Goal: Find specific page/section: Find specific page/section

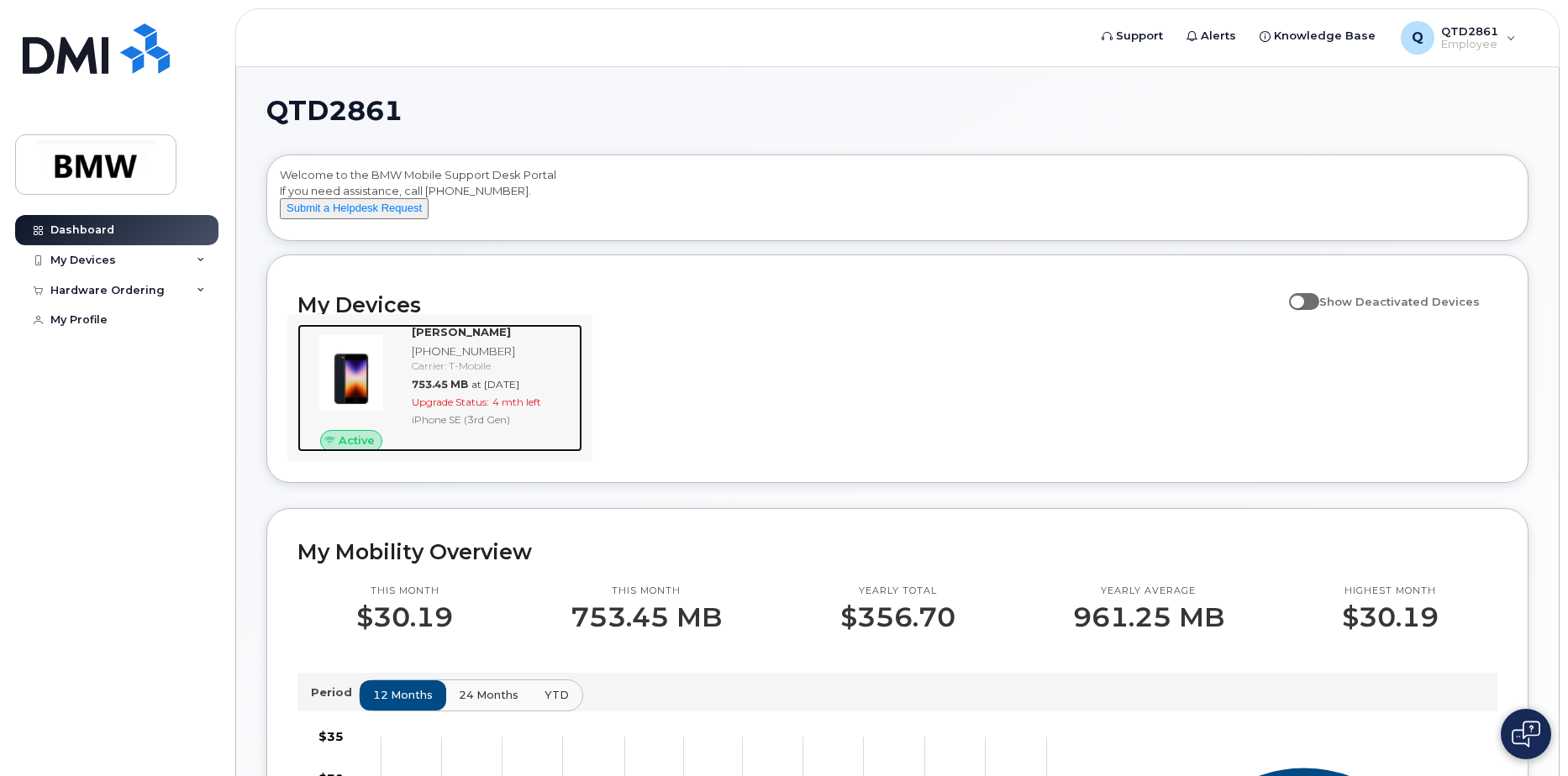
click at [378, 385] on img at bounding box center [351, 373] width 80 height 80
